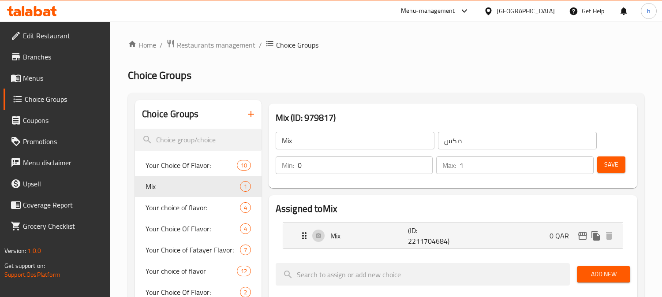
scroll to position [98, 0]
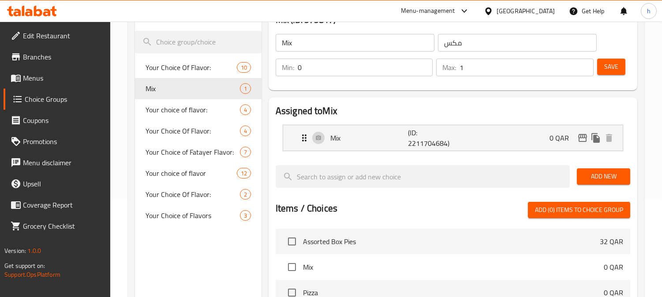
click at [38, 7] on icon at bounding box center [32, 11] width 50 height 11
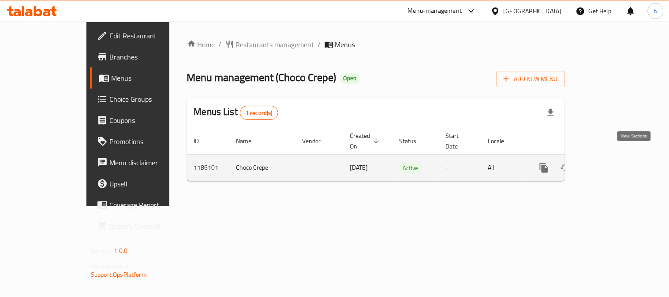
click at [613, 163] on icon "enhanced table" at bounding box center [608, 168] width 11 height 11
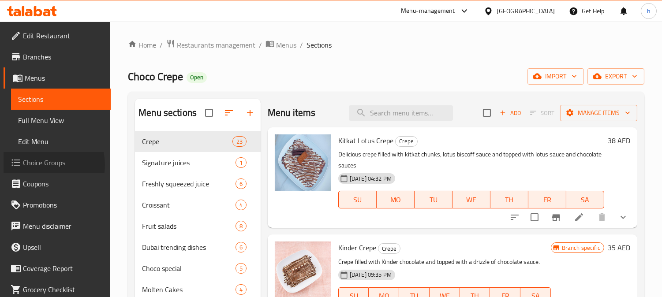
click at [45, 165] on span "Choice Groups" at bounding box center [63, 163] width 81 height 11
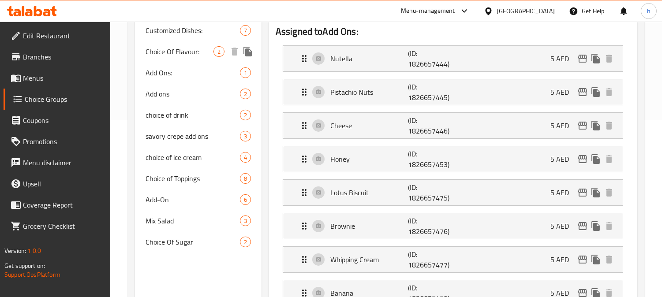
scroll to position [196, 0]
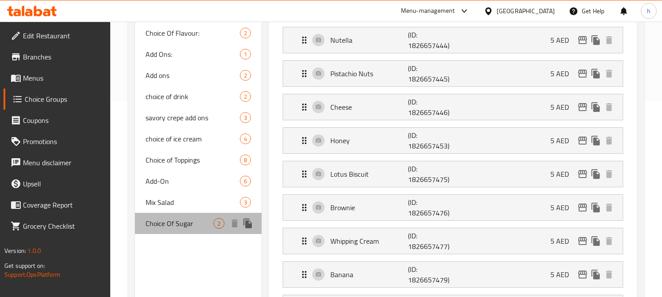
click at [174, 222] on span "Choice Of Sugar" at bounding box center [180, 223] width 68 height 11
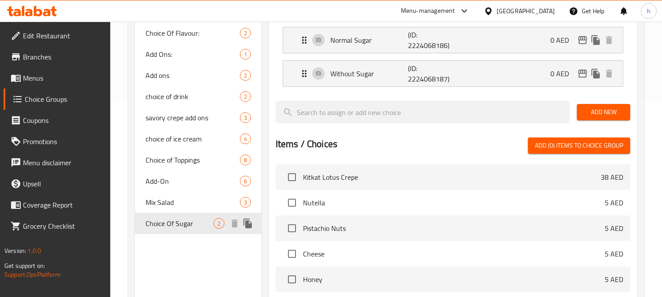
type input "Choice Of Sugar"
type input "اختيار [PERSON_NAME]"
type input "1"
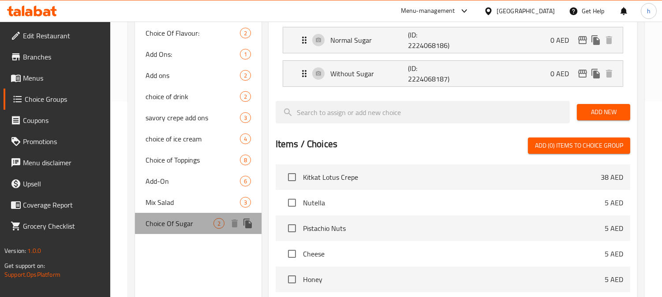
click at [164, 224] on span "Choice Of Sugar" at bounding box center [180, 223] width 68 height 11
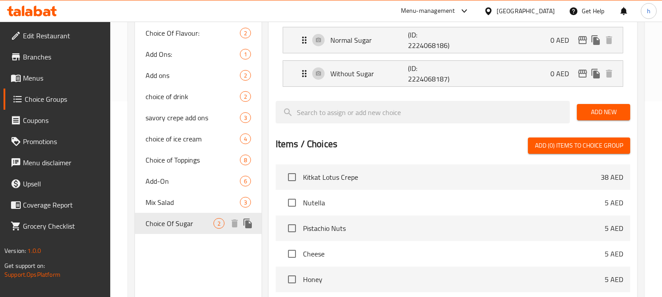
click at [164, 224] on span "Choice Of Sugar" at bounding box center [180, 223] width 68 height 11
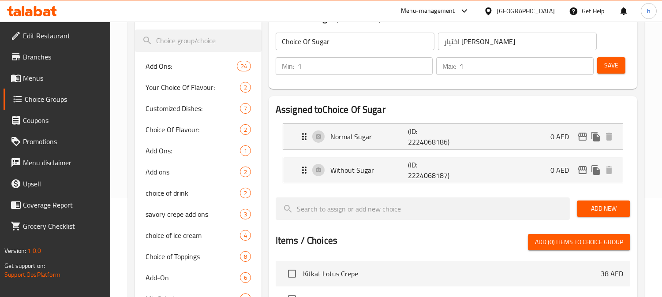
scroll to position [98, 0]
